Goal: Task Accomplishment & Management: Complete application form

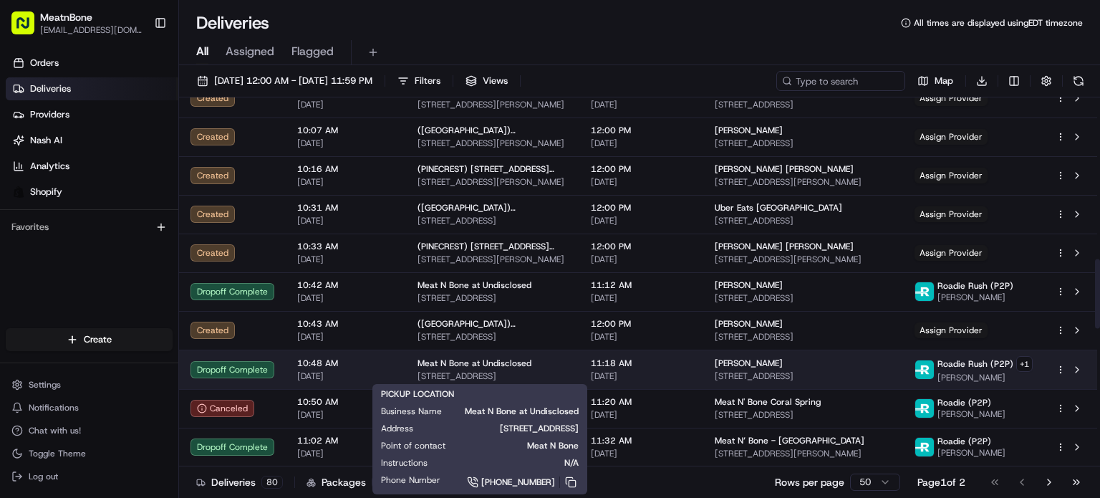
click at [531, 368] on div "Meat N Bone at Undisclosed 2207 Coral Wy, Coral Gables, FL 33145, US" at bounding box center [493, 370] width 150 height 24
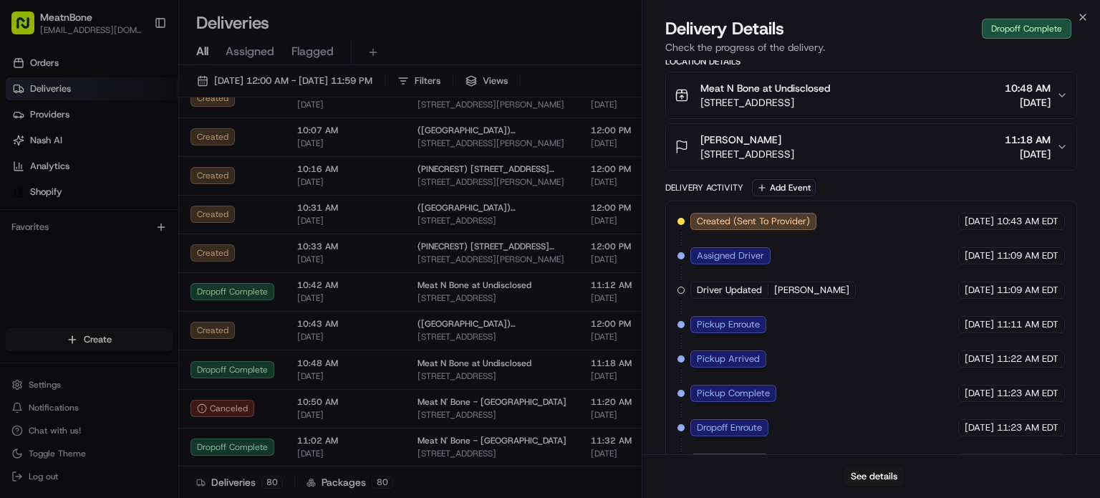
scroll to position [426, 0]
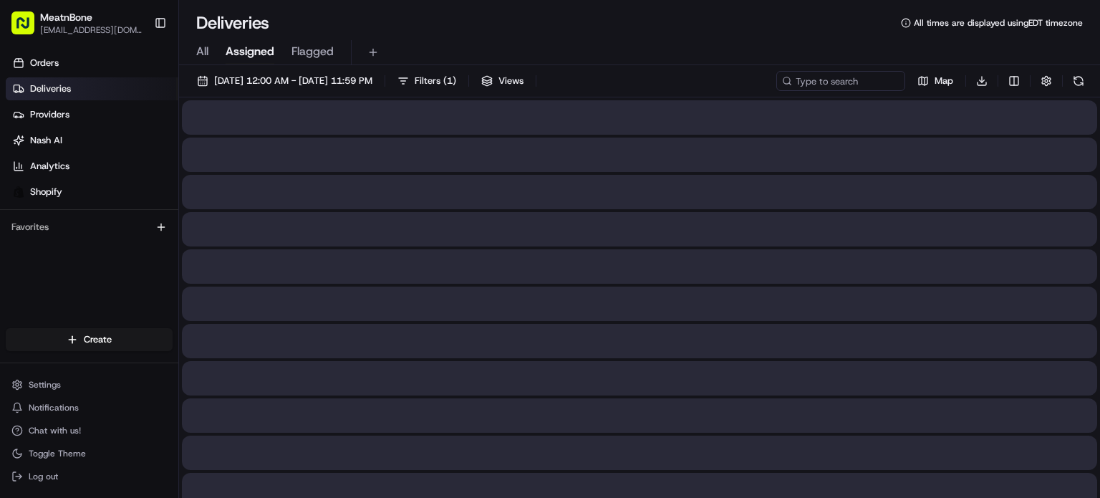
click at [248, 56] on span "Assigned" at bounding box center [250, 51] width 49 height 17
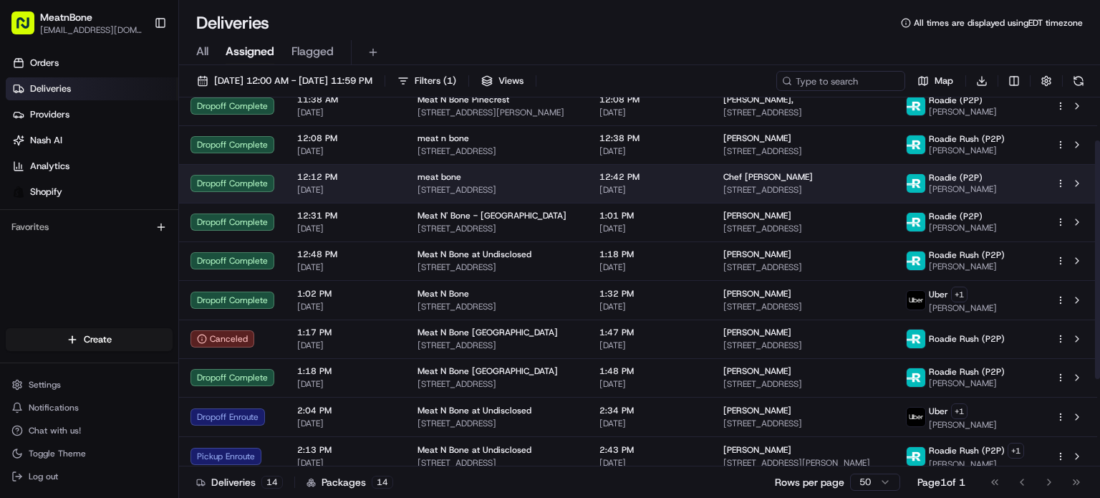
scroll to position [201, 0]
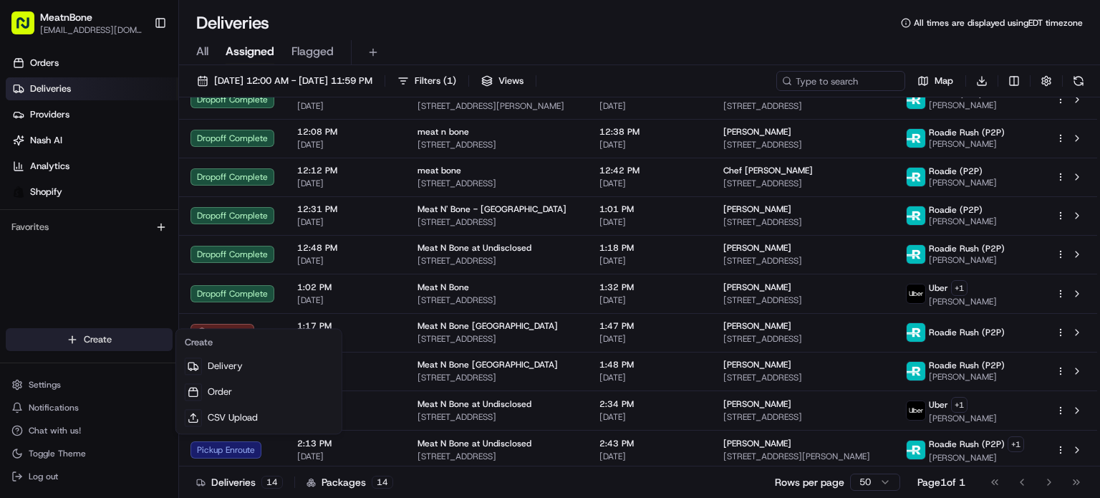
click at [92, 332] on html "MeatnBone [EMAIL_ADDRESS][DOMAIN_NAME] Toggle Sidebar Orders Deliveries Provide…" at bounding box center [550, 249] width 1100 height 498
click at [130, 338] on html "MeatnBone [EMAIL_ADDRESS][DOMAIN_NAME] Toggle Sidebar Orders Deliveries Provide…" at bounding box center [550, 249] width 1100 height 498
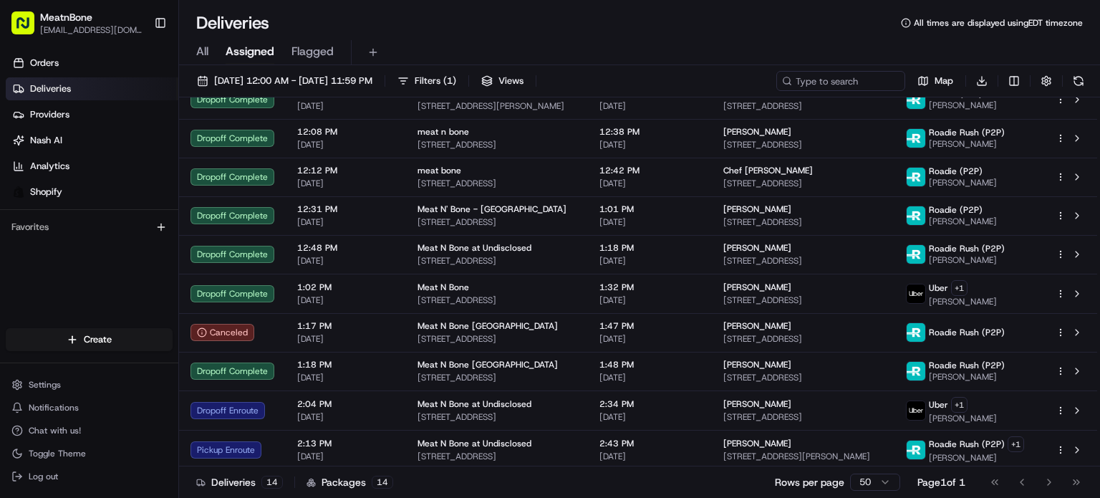
click at [130, 338] on html "MeatnBone [EMAIL_ADDRESS][DOMAIN_NAME] Toggle Sidebar Orders Deliveries Provide…" at bounding box center [550, 249] width 1100 height 498
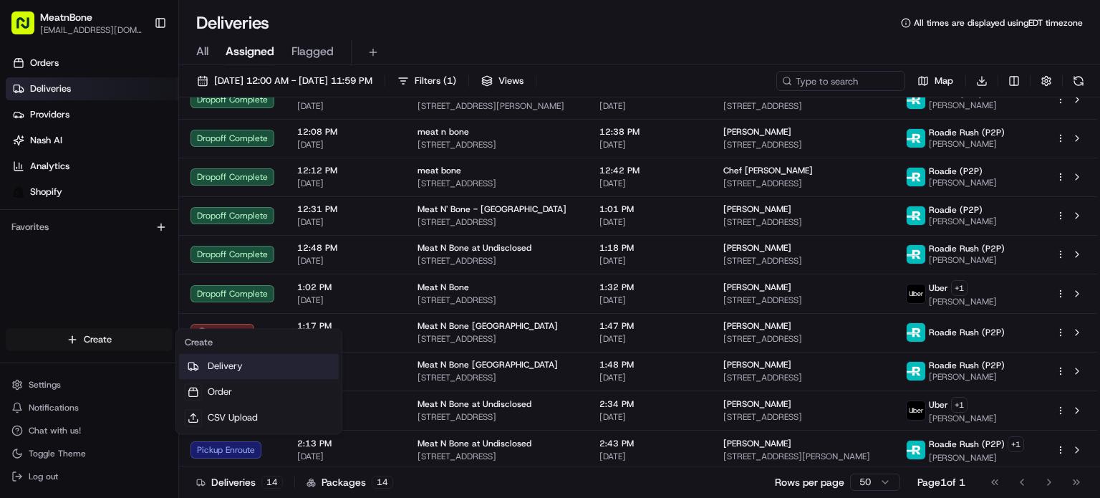
click at [231, 363] on link "Delivery" at bounding box center [259, 366] width 160 height 26
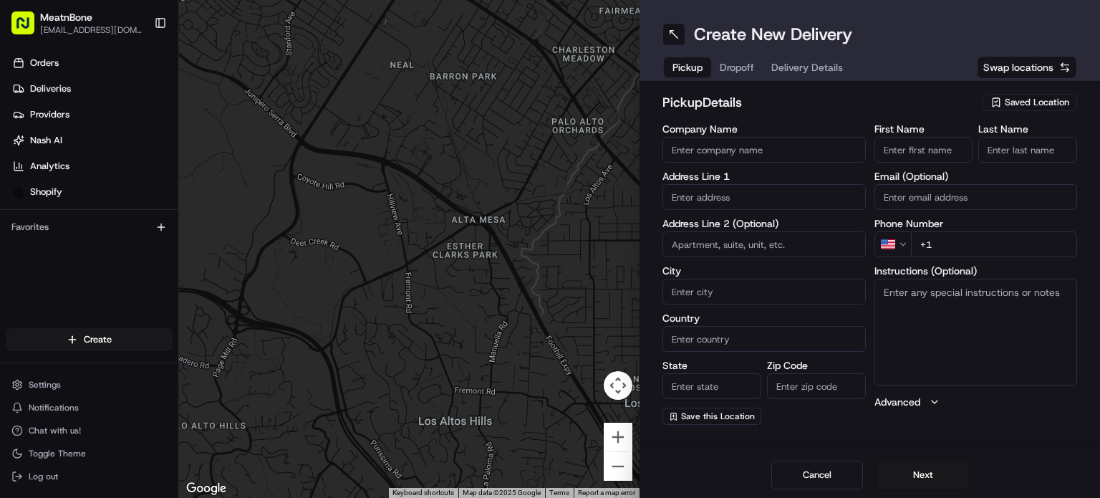
click at [992, 95] on div "Saved Location" at bounding box center [1030, 102] width 95 height 17
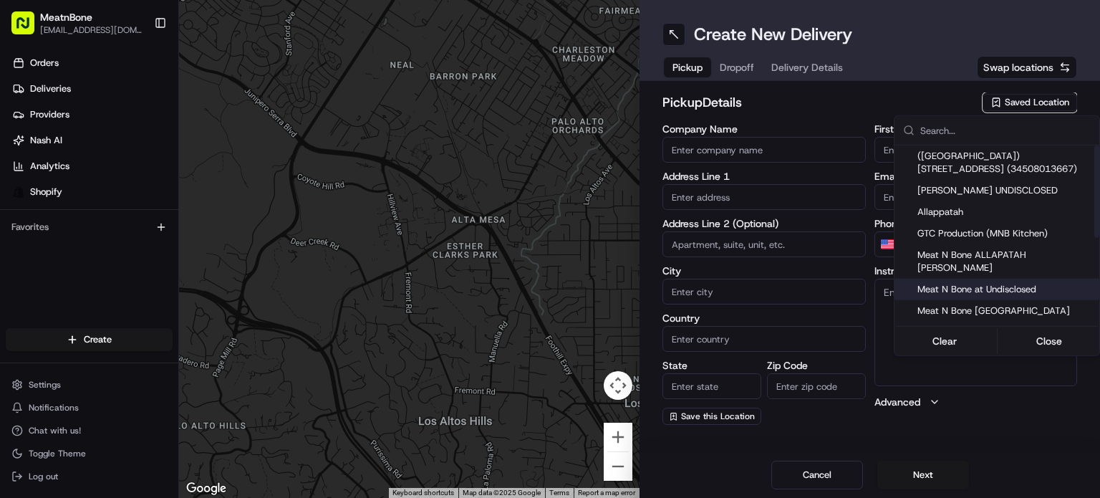
click at [987, 283] on span "Meat N Bone at Undisclosed" at bounding box center [1006, 289] width 176 height 13
type input "Meat N Bone at Undisclosed"
type input "2207 Coral Wy"
type input "Coral Gables"
type input "US"
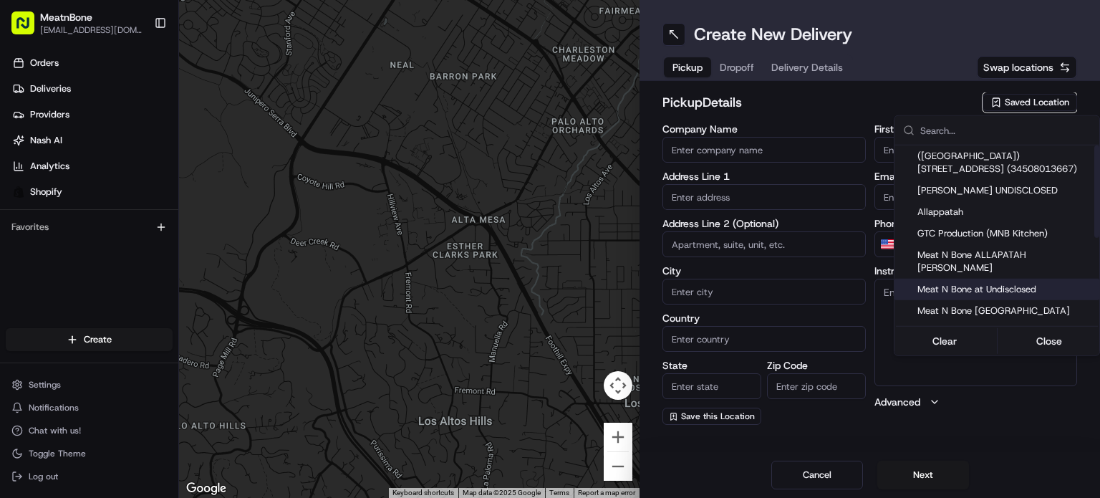
type input "FL"
type input "33145"
type input "Meat N"
type input "Bone"
type input "[PHONE_NUMBER]"
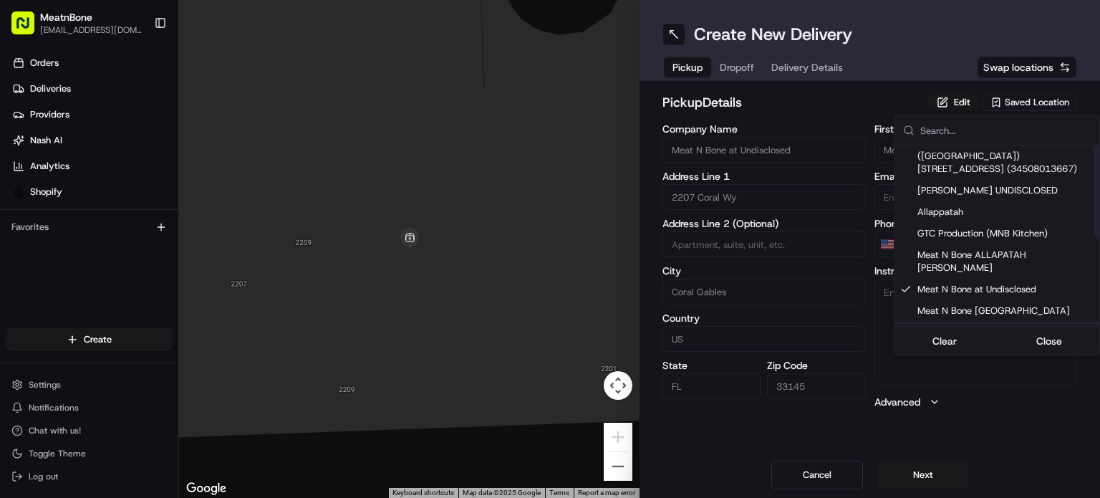
click at [934, 474] on html "MeatnBone [EMAIL_ADDRESS][DOMAIN_NAME] Toggle Sidebar Orders Deliveries Provide…" at bounding box center [550, 249] width 1100 height 498
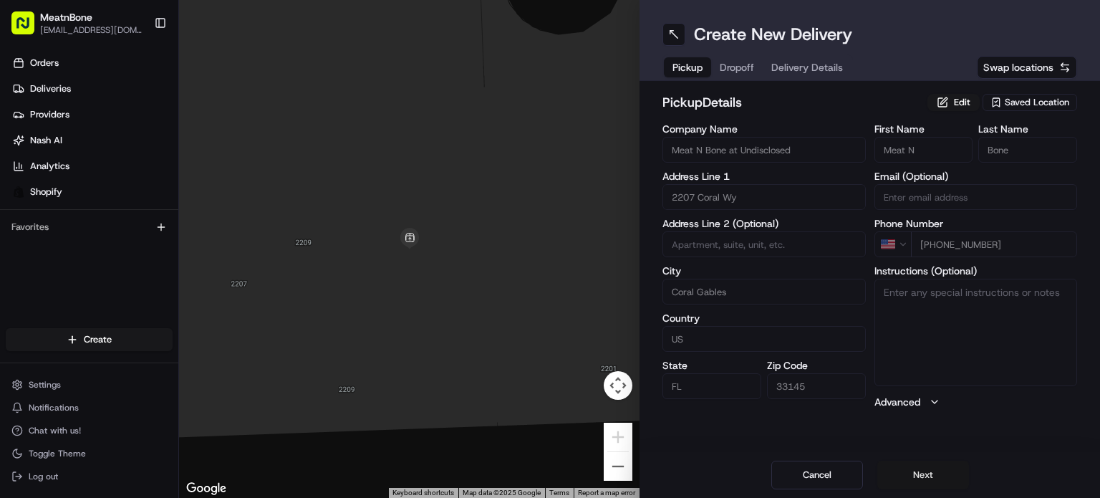
click at [934, 474] on button "Next" at bounding box center [924, 475] width 92 height 29
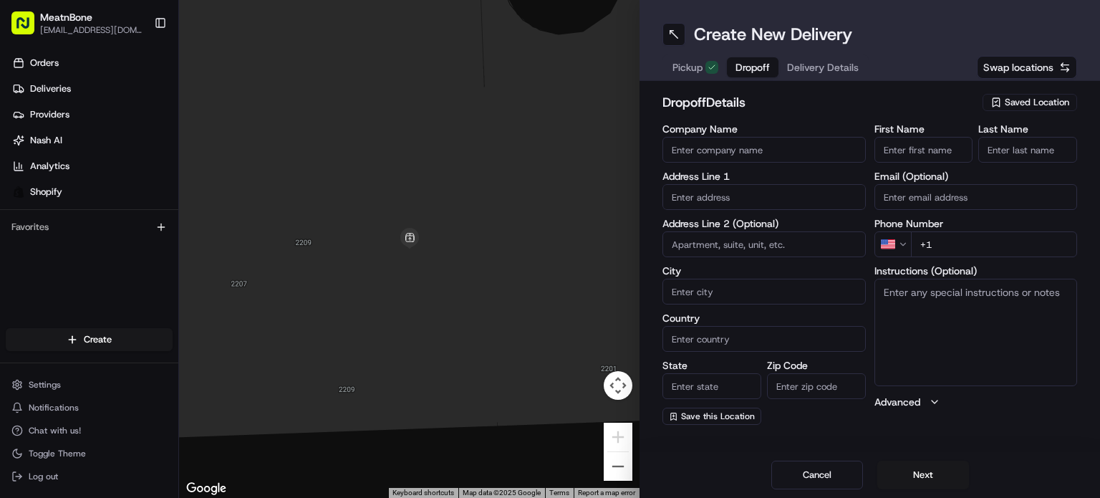
click at [764, 219] on label "Address Line 2 (Optional)" at bounding box center [764, 224] width 203 height 10
click at [770, 200] on input "text" at bounding box center [764, 197] width 203 height 26
paste input "[STREET_ADDRESS]"
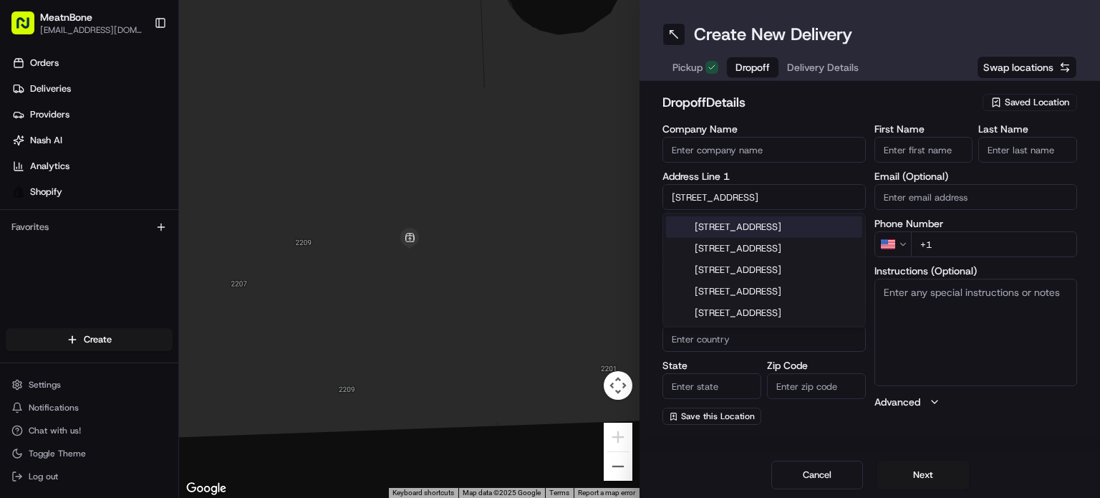
click at [817, 226] on div "[STREET_ADDRESS]" at bounding box center [764, 226] width 196 height 21
type input "[STREET_ADDRESS]"
type input "[GEOGRAPHIC_DATA]"
type input "FL"
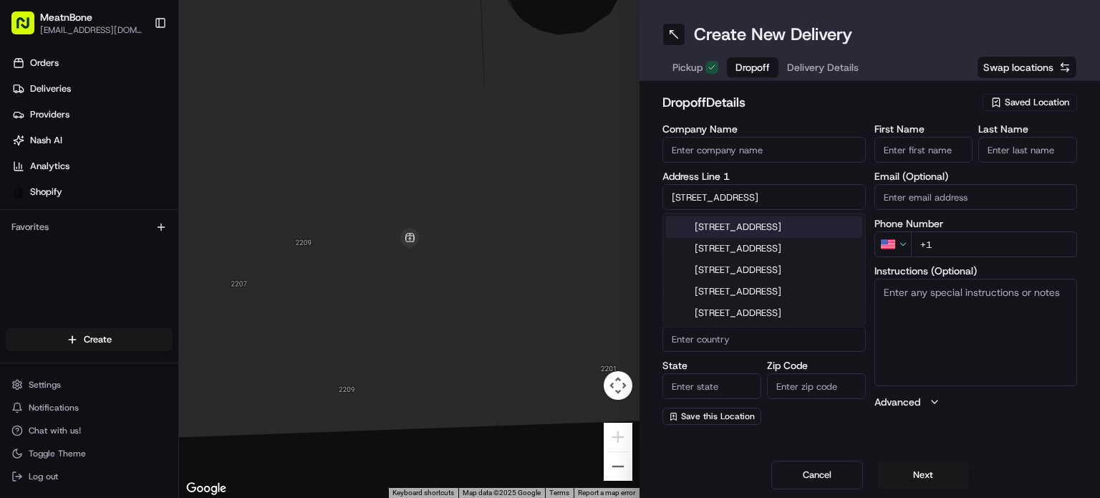
type input "33155"
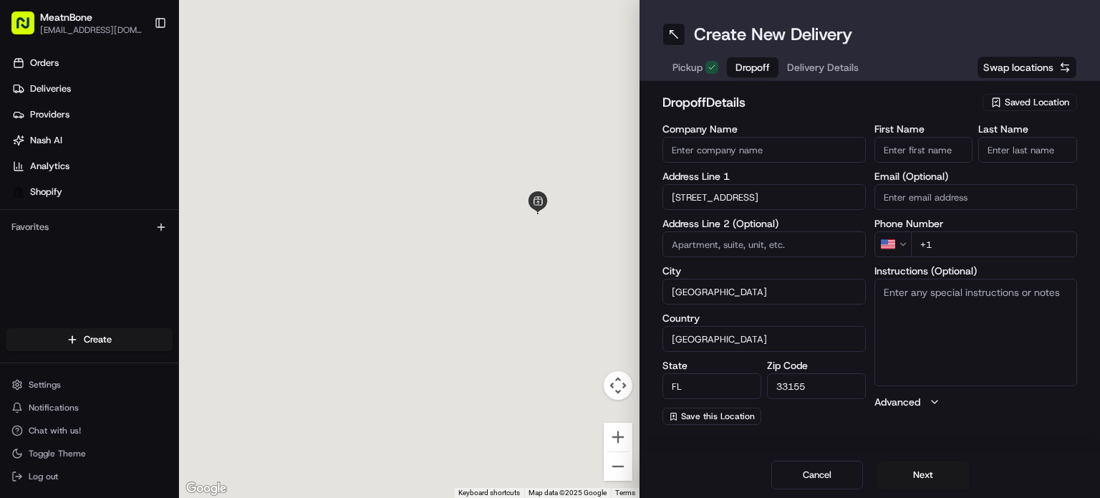
type input "[STREET_ADDRESS]"
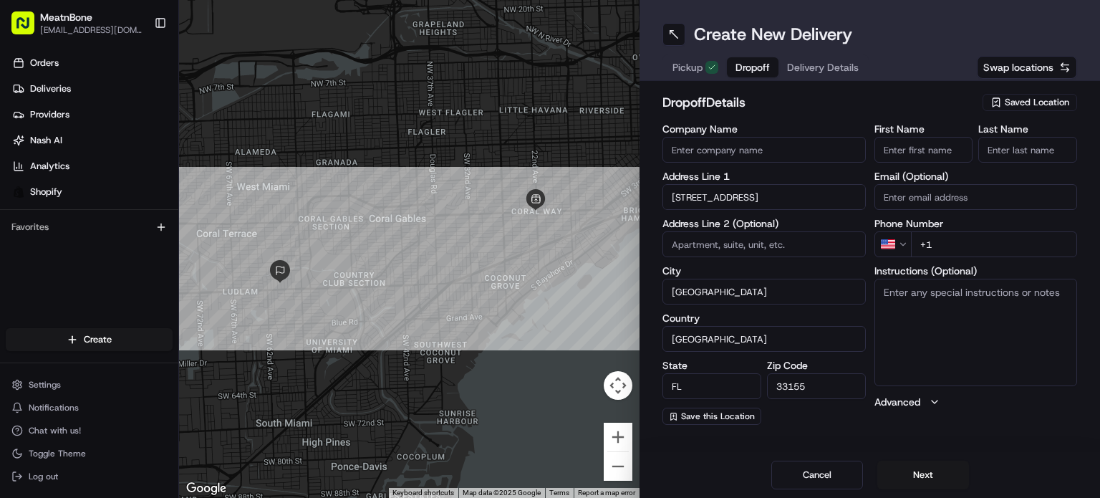
click at [986, 256] on input "+1" at bounding box center [994, 244] width 167 height 26
paste input "[PHONE_NUMBER]"
type input "[PHONE_NUMBER]"
click at [949, 140] on input "First Name" at bounding box center [924, 150] width 99 height 26
paste input "[PERSON_NAME]"
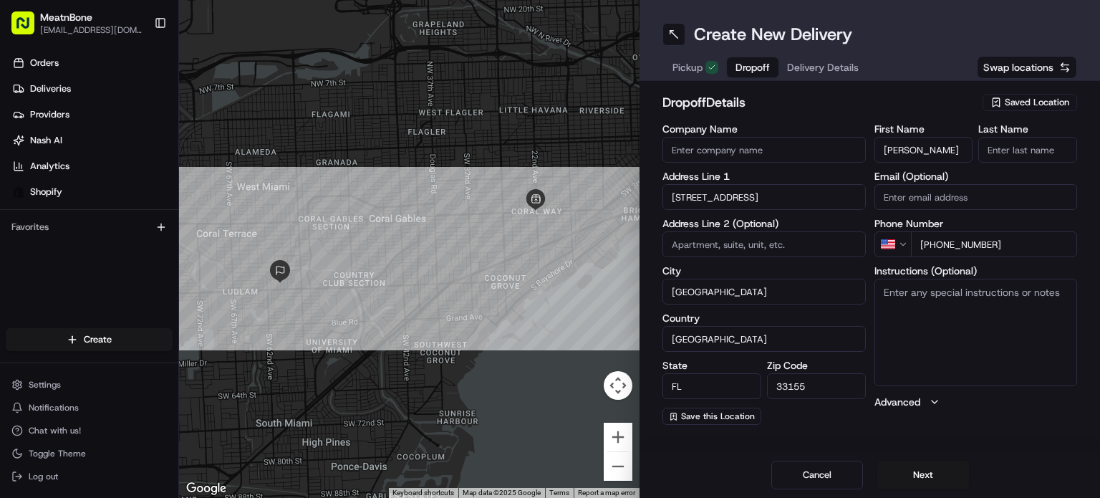
drag, startPoint x: 911, startPoint y: 152, endPoint x: 1012, endPoint y: 138, distance: 102.0
click at [1019, 137] on div "First Name [PERSON_NAME] Last Name" at bounding box center [976, 143] width 203 height 39
type input "[PERSON_NAME]"
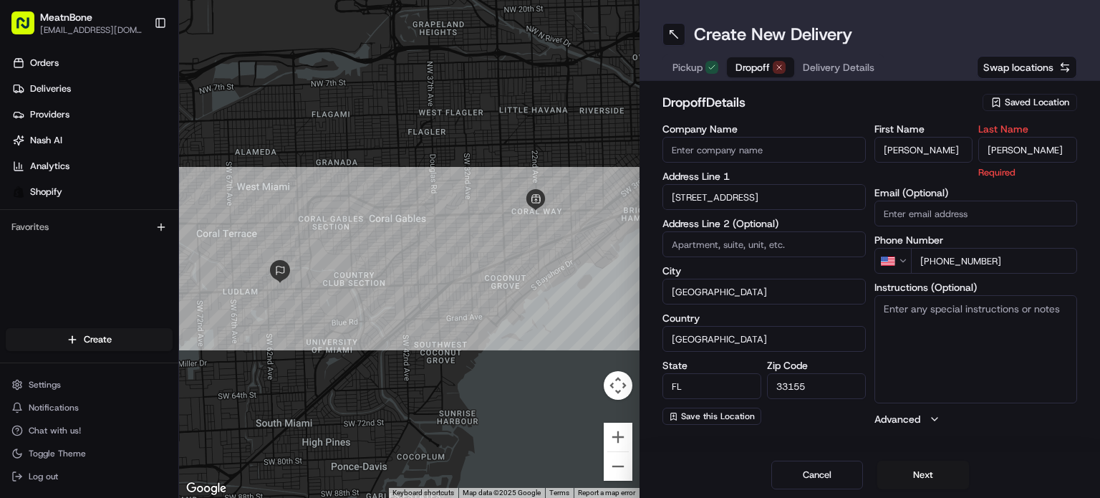
type input "[PERSON_NAME]"
click at [965, 120] on div "dropoff Details Saved Location Company Name Address Line 1 [STREET_ADDRESS][US_…" at bounding box center [870, 259] width 415 height 334
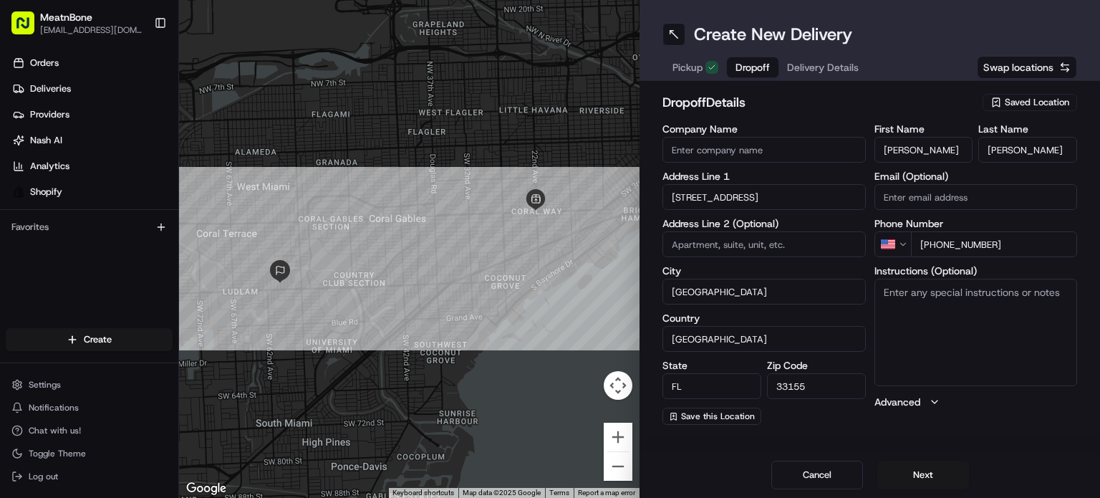
click at [903, 458] on div "Cancel Next" at bounding box center [870, 475] width 461 height 46
click at [906, 469] on button "Next" at bounding box center [924, 475] width 92 height 29
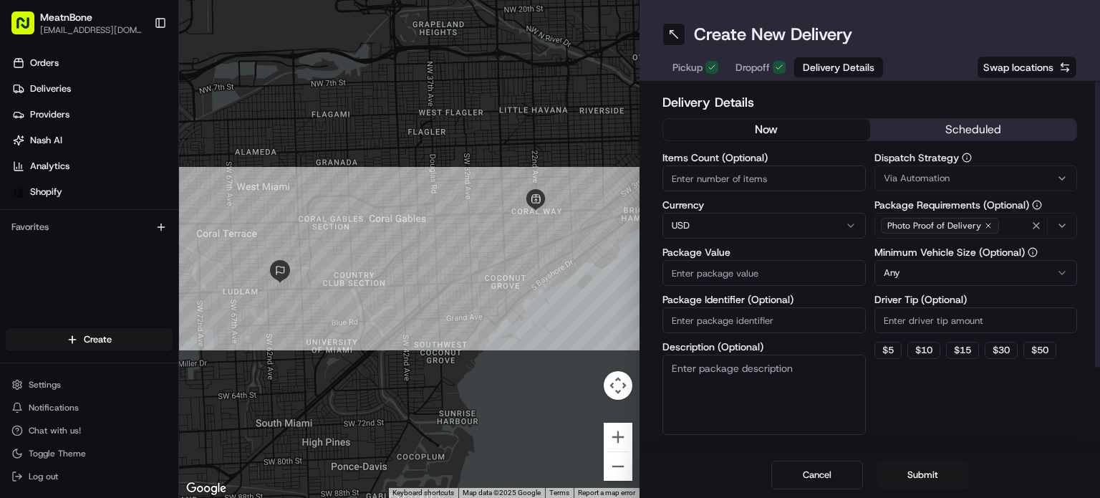
click at [794, 264] on input "Package Value" at bounding box center [764, 273] width 203 height 26
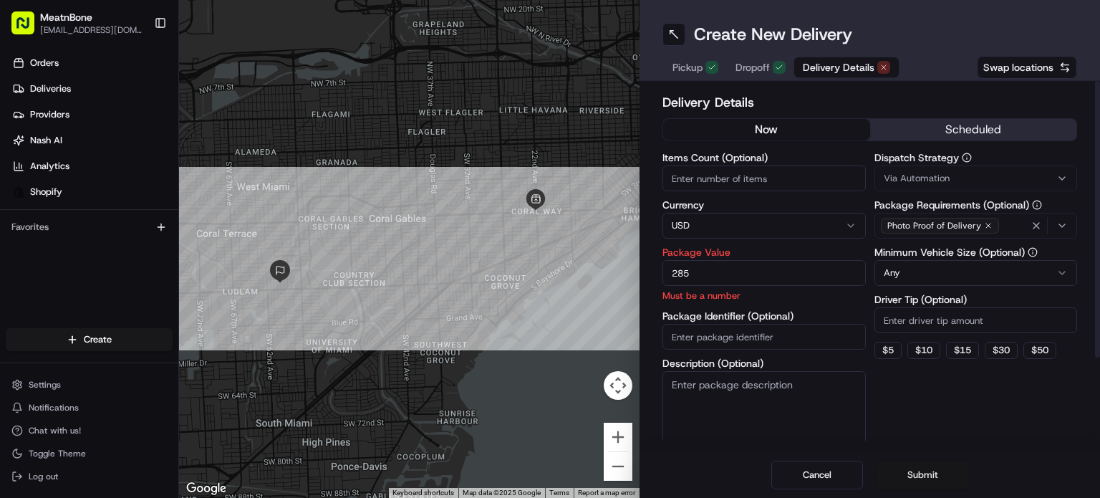
type input "285"
click at [939, 472] on button "Submit" at bounding box center [924, 475] width 92 height 29
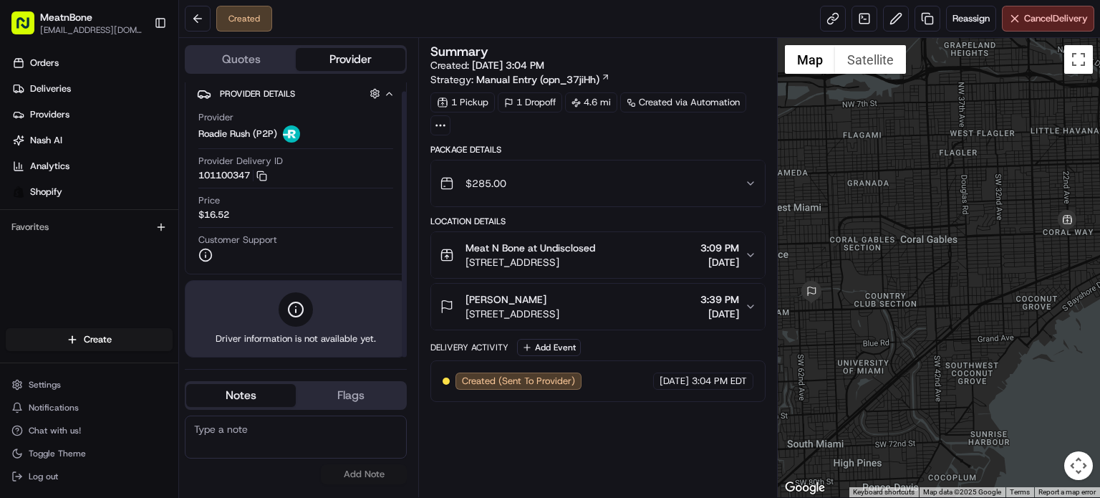
scroll to position [9, 0]
click at [954, 21] on span "Reassign" at bounding box center [971, 18] width 37 height 13
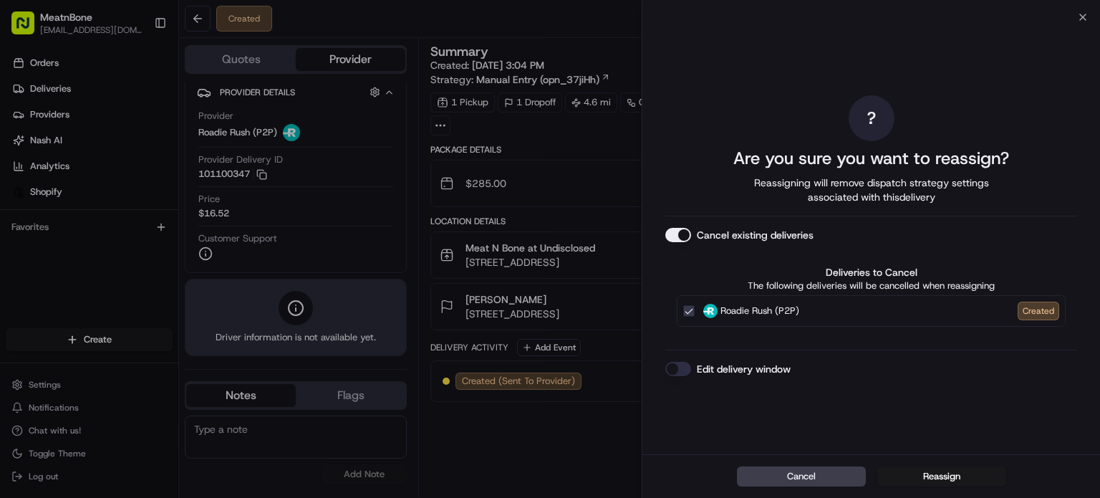
click at [686, 306] on button "Roadie Rush (P2P) Created" at bounding box center [688, 310] width 11 height 11
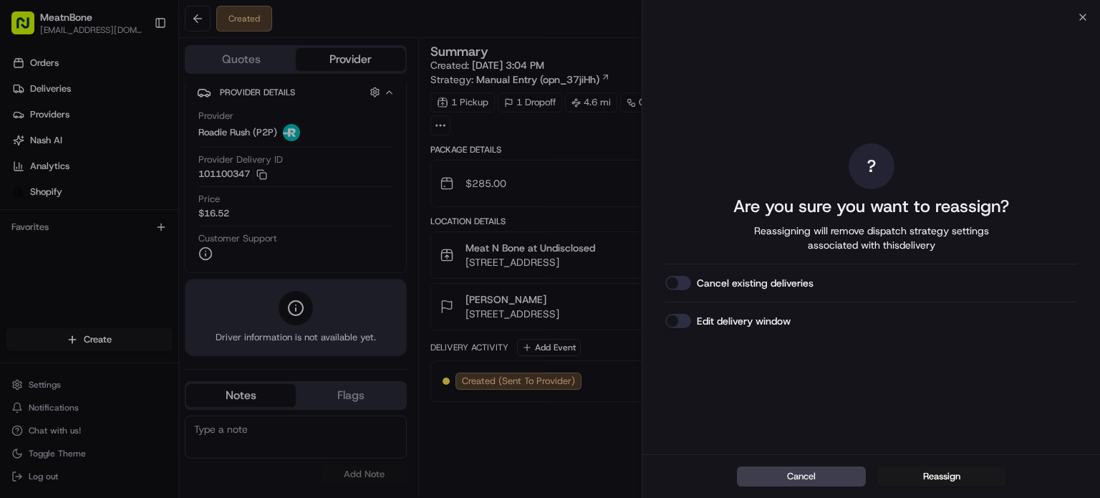
click at [681, 281] on button "Cancel existing deliveries" at bounding box center [679, 283] width 26 height 14
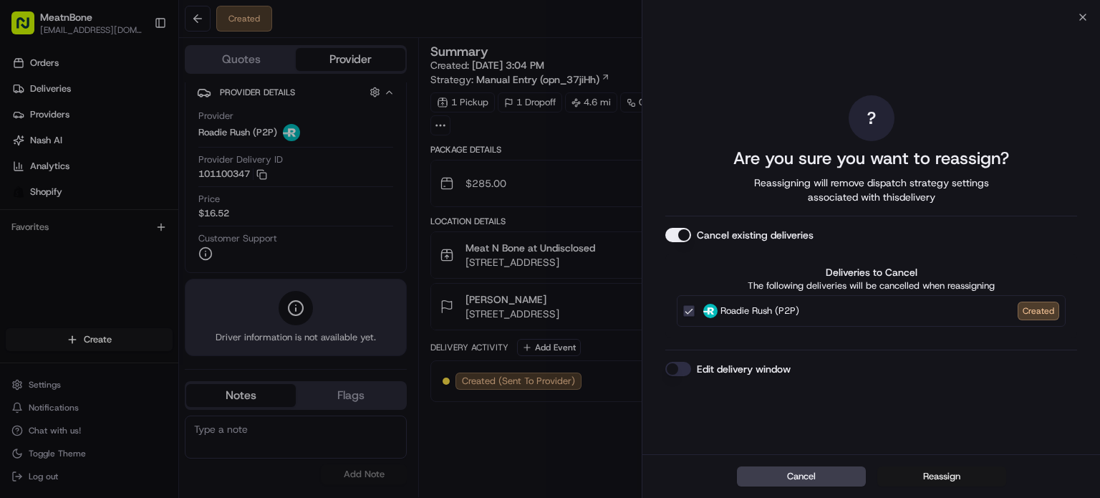
click at [913, 475] on button "Reassign" at bounding box center [942, 476] width 129 height 20
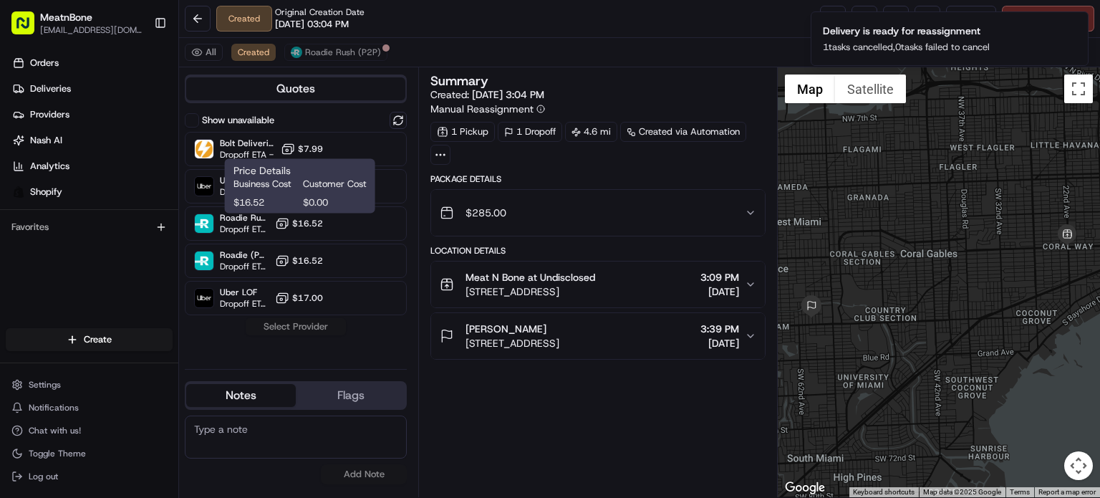
click at [329, 192] on div "Business Cost Customer Cost $16.52 $0.00" at bounding box center [300, 194] width 133 height 32
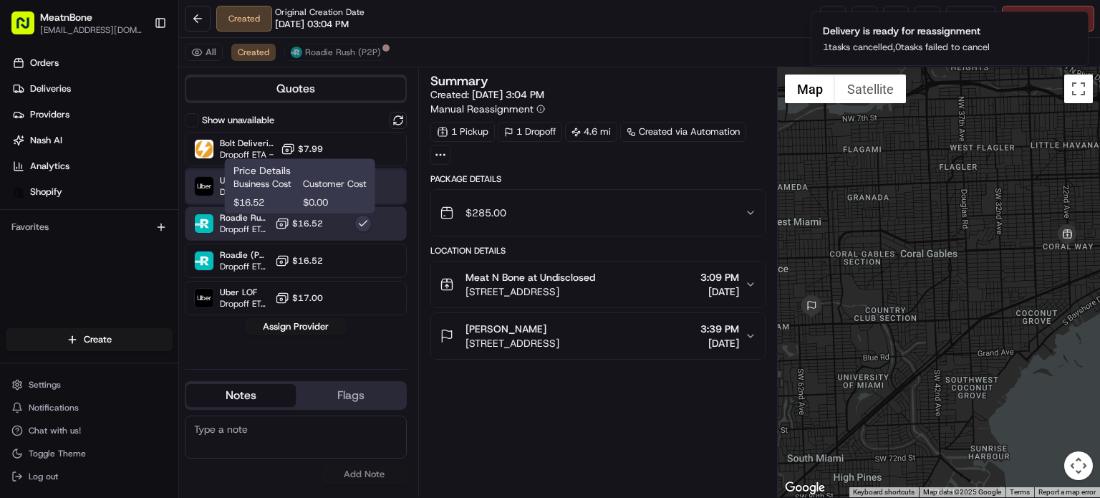
click at [378, 188] on div "Uber Dropoff ETA 40 minutes $9.00" at bounding box center [296, 186] width 222 height 34
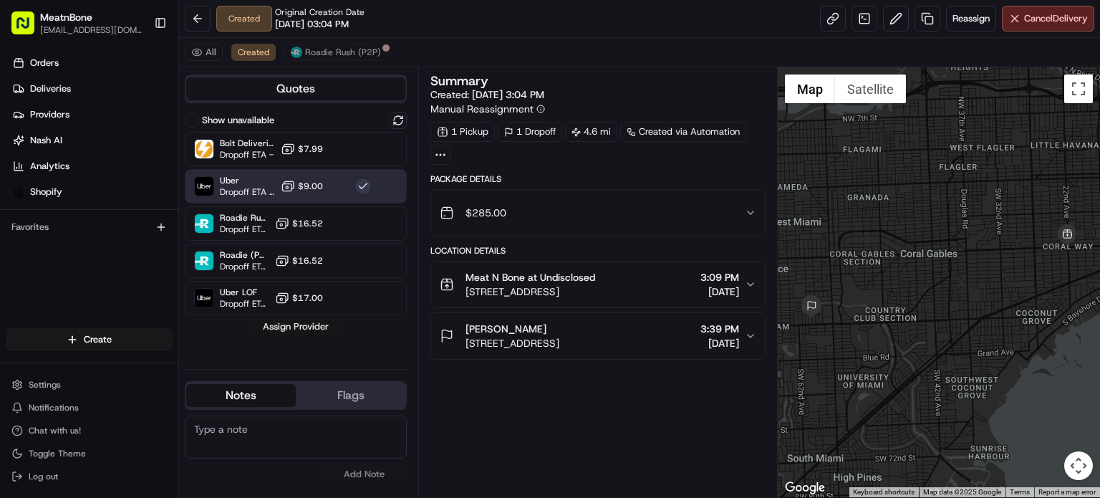
click at [322, 333] on button "Assign Provider" at bounding box center [296, 326] width 102 height 17
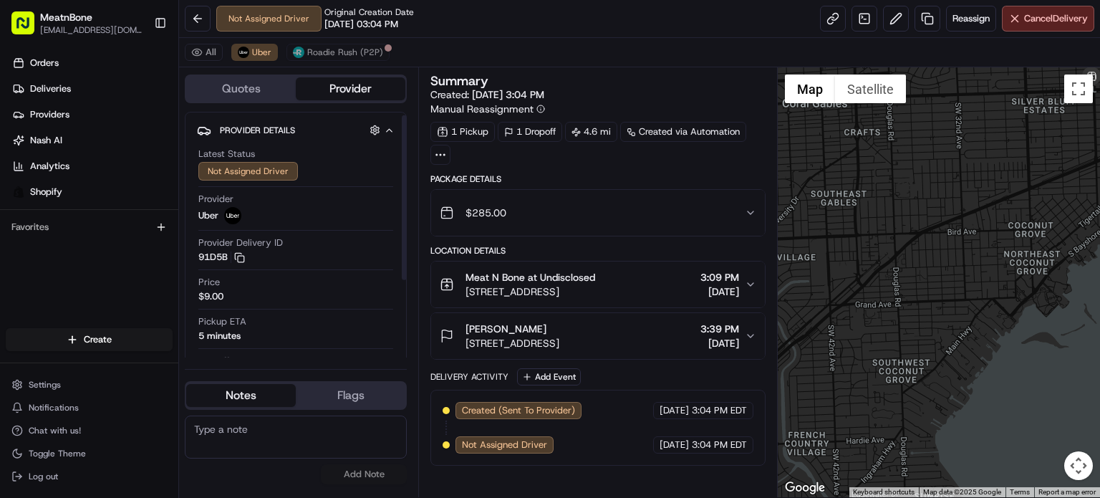
scroll to position [120, 0]
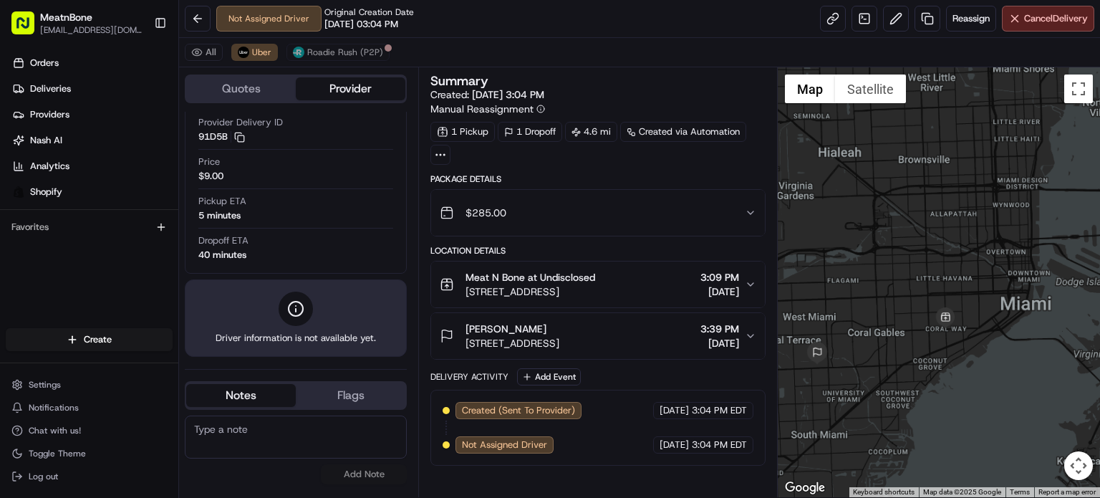
drag, startPoint x: 980, startPoint y: 247, endPoint x: 951, endPoint y: 369, distance: 125.3
click at [951, 369] on div at bounding box center [939, 282] width 322 height 430
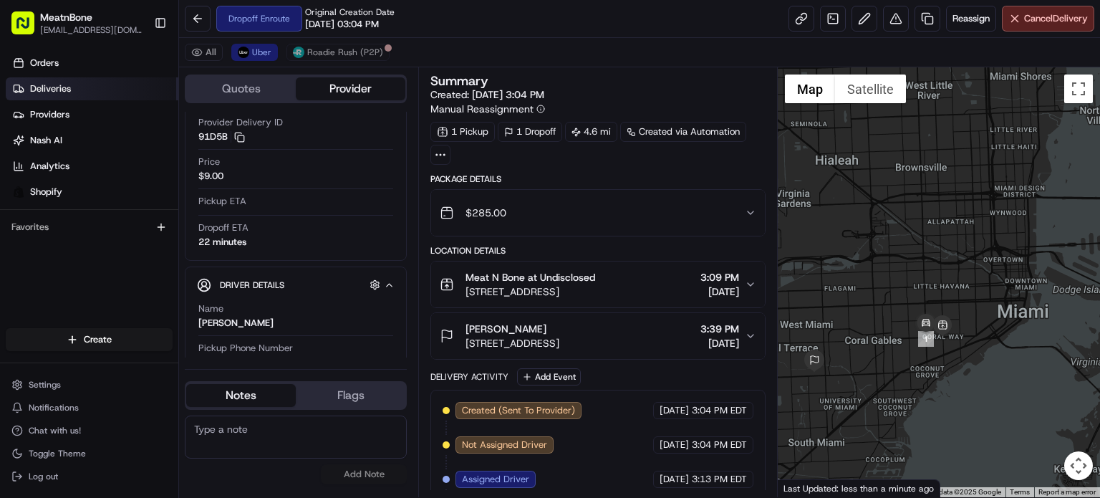
click at [101, 95] on link "Deliveries" at bounding box center [92, 88] width 173 height 23
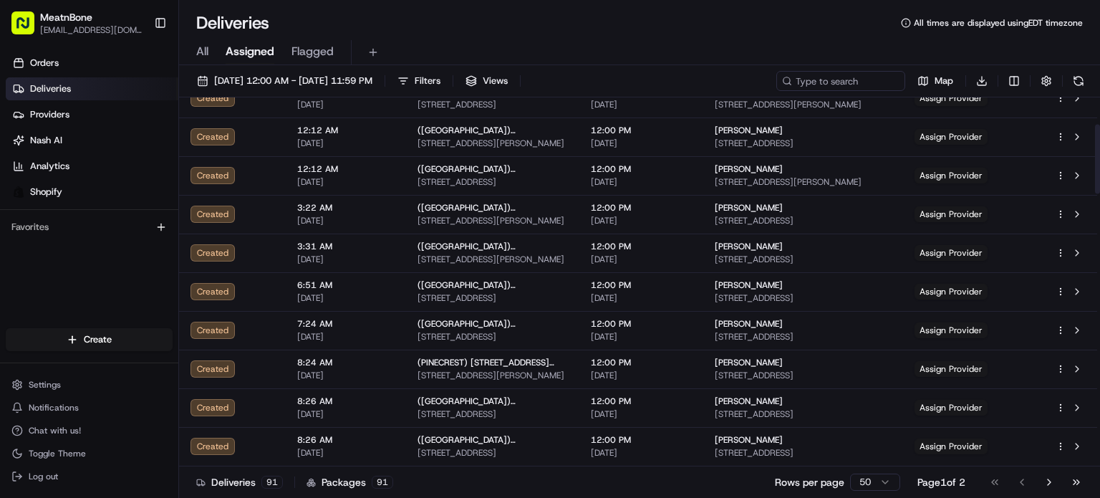
scroll to position [143, 0]
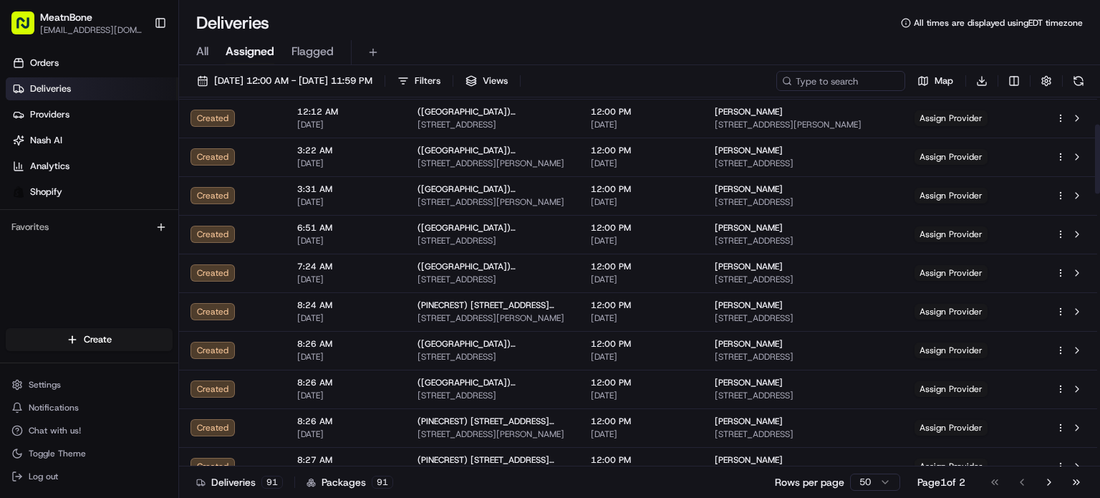
click at [208, 53] on span "All" at bounding box center [202, 51] width 12 height 17
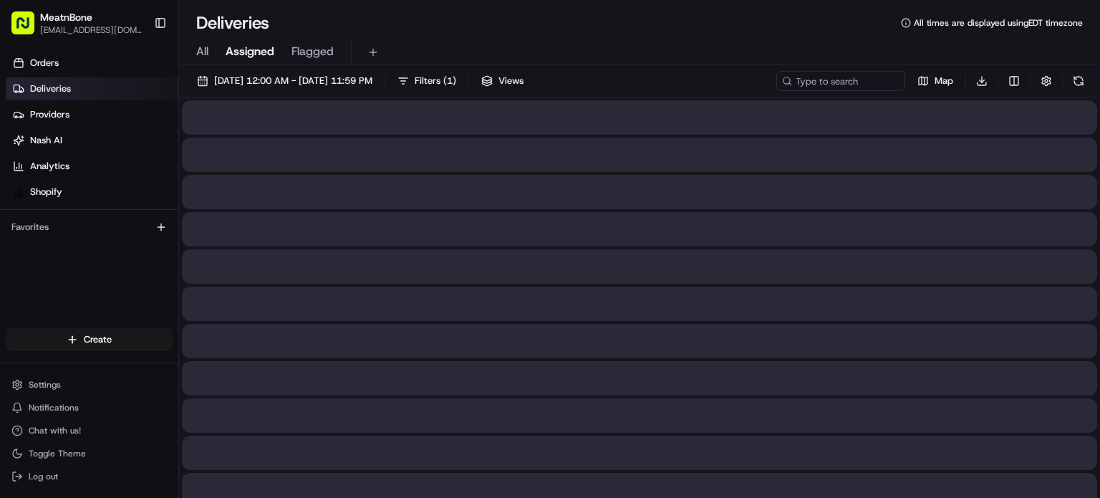
click at [244, 55] on span "Assigned" at bounding box center [250, 51] width 49 height 17
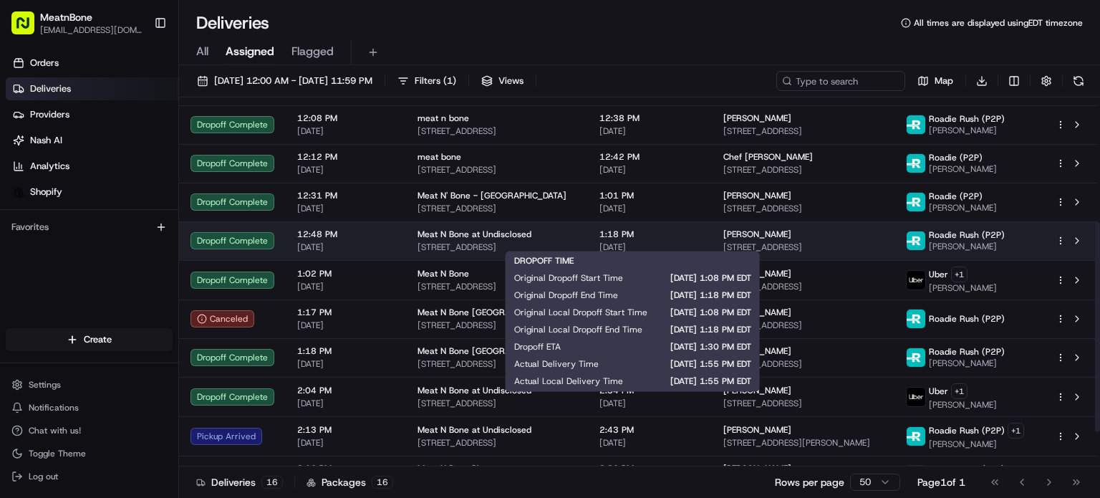
scroll to position [279, 0]
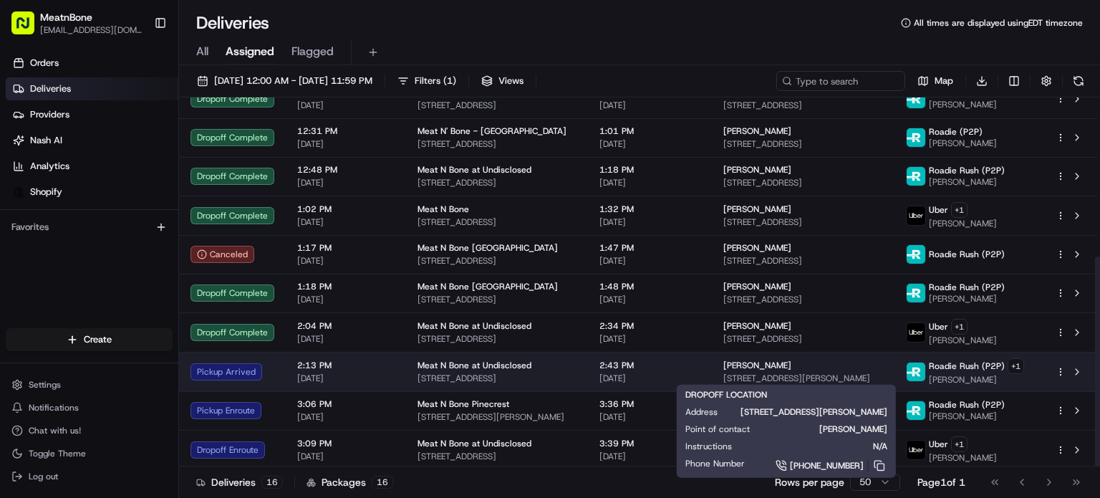
click at [728, 365] on span "[PERSON_NAME]" at bounding box center [758, 365] width 68 height 11
